Goal: Task Accomplishment & Management: Use online tool/utility

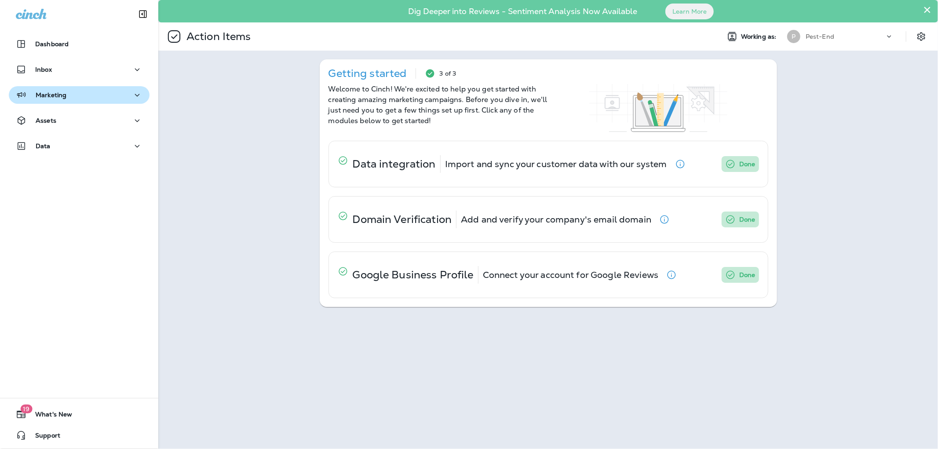
click at [56, 98] on p "Marketing" at bounding box center [51, 94] width 31 height 7
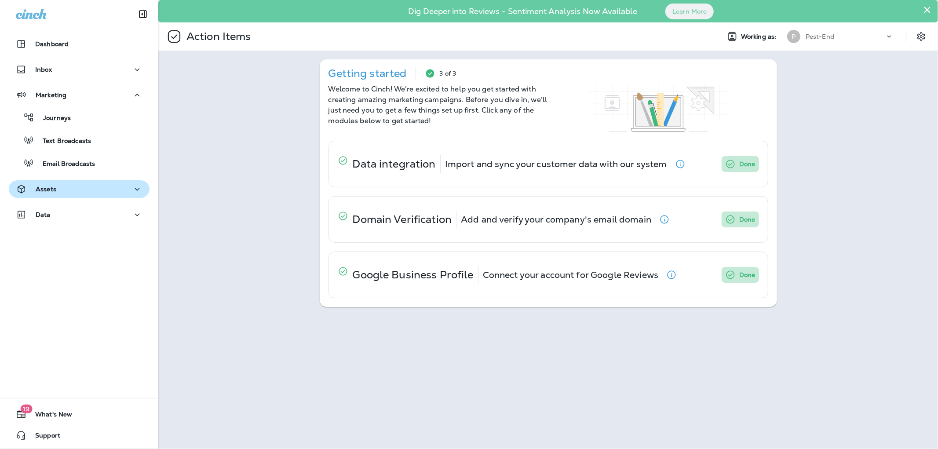
click at [51, 188] on p "Assets" at bounding box center [46, 189] width 21 height 7
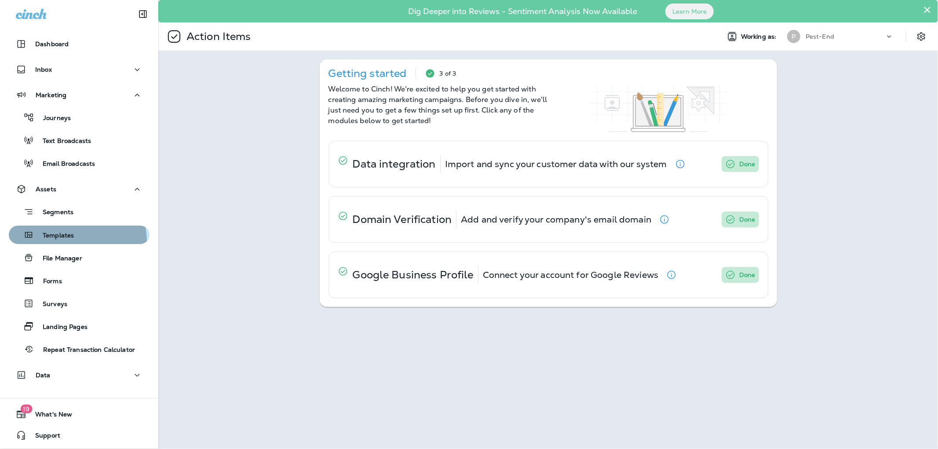
click at [62, 242] on button "Templates" at bounding box center [79, 235] width 141 height 18
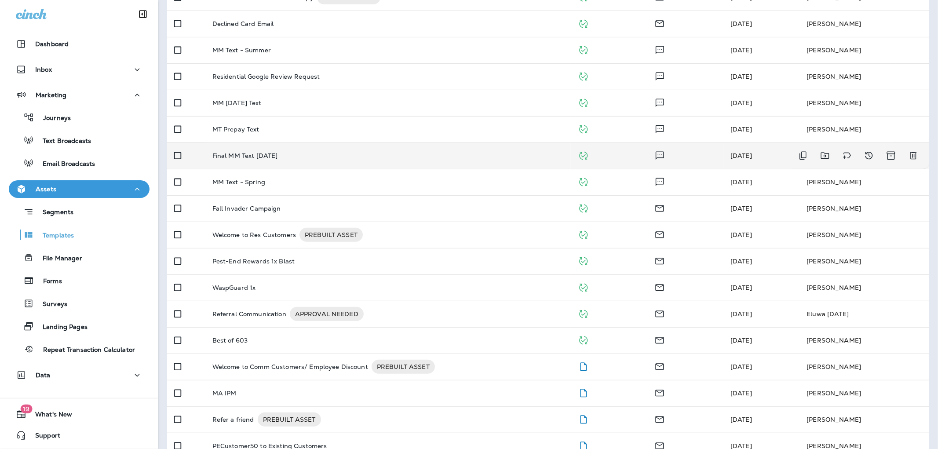
scroll to position [409, 0]
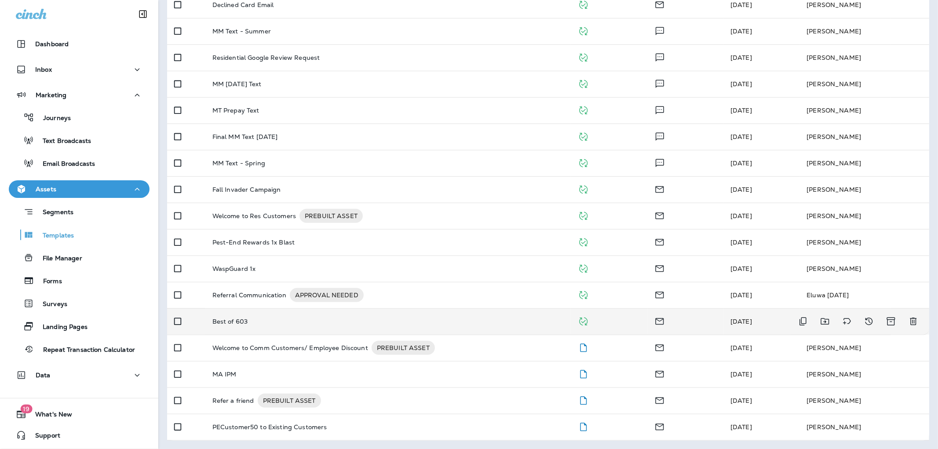
click at [226, 322] on p "Best of 603" at bounding box center [230, 321] width 36 height 7
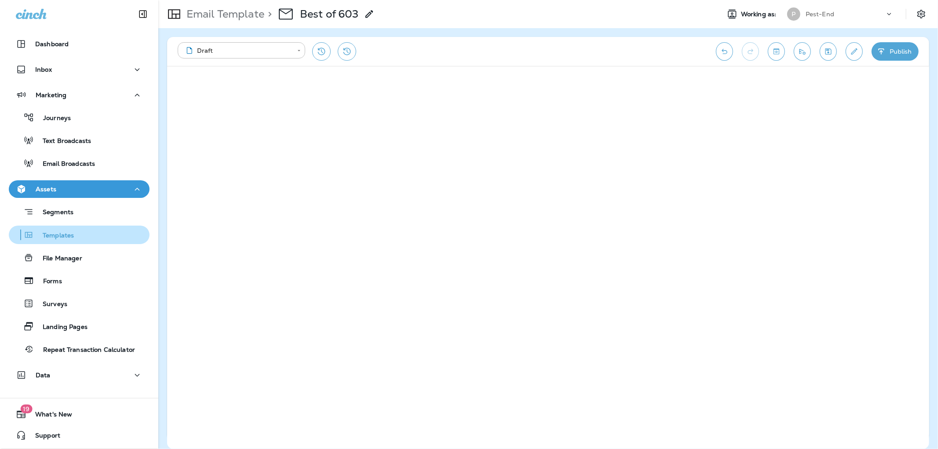
click at [71, 232] on p "Templates" at bounding box center [54, 236] width 40 height 8
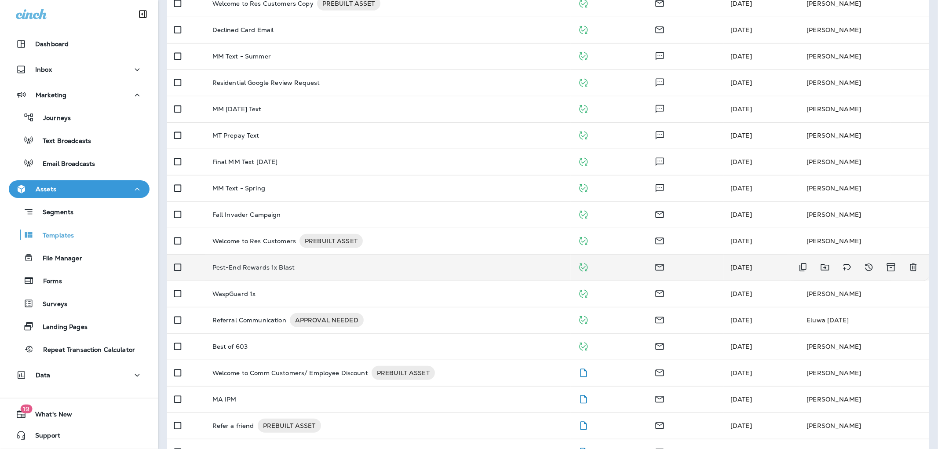
scroll to position [390, 0]
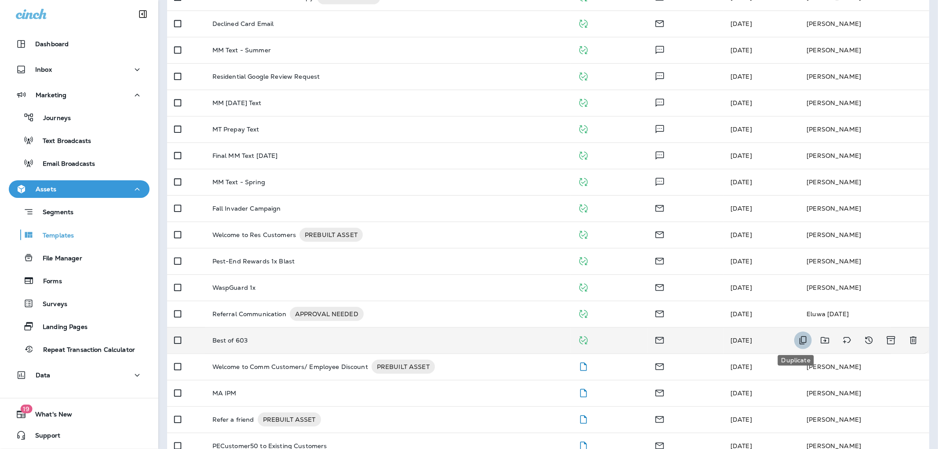
click at [799, 340] on icon "Duplicate" at bounding box center [802, 340] width 7 height 8
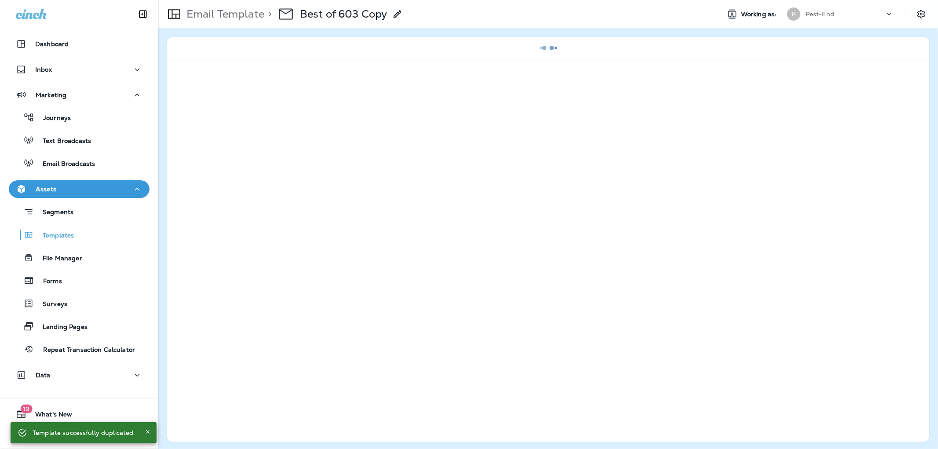
click at [397, 14] on icon at bounding box center [397, 14] width 11 height 11
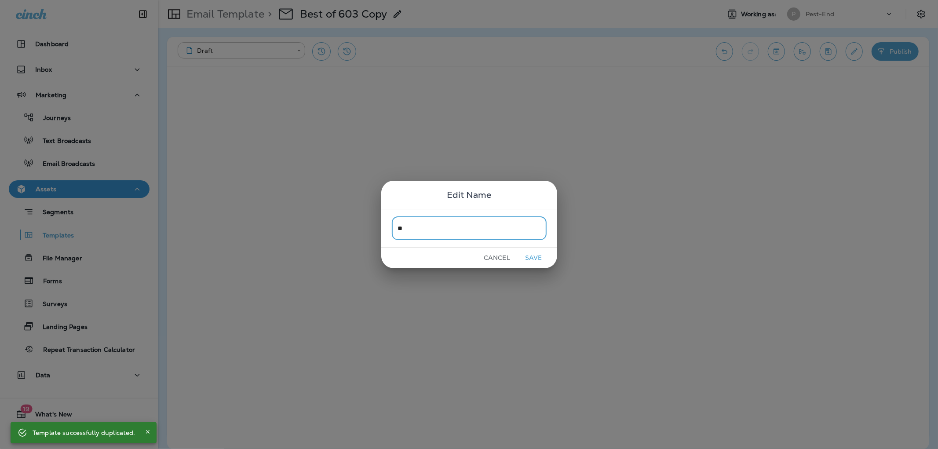
type input "*"
type input "**********"
click at [525, 254] on button "Save" at bounding box center [533, 258] width 33 height 14
